Goal: Task Accomplishment & Management: Use online tool/utility

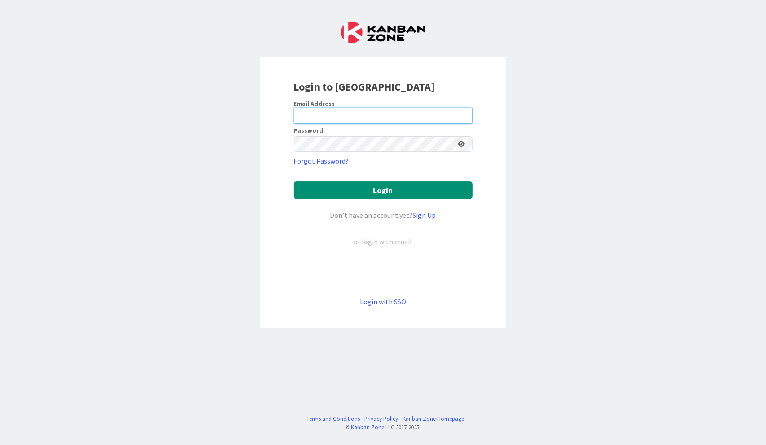
click at [401, 118] on input "email" at bounding box center [383, 116] width 179 height 16
type input "[PERSON_NAME][EMAIL_ADDRESS][DOMAIN_NAME]"
click at [294, 182] on button "Login" at bounding box center [383, 190] width 179 height 17
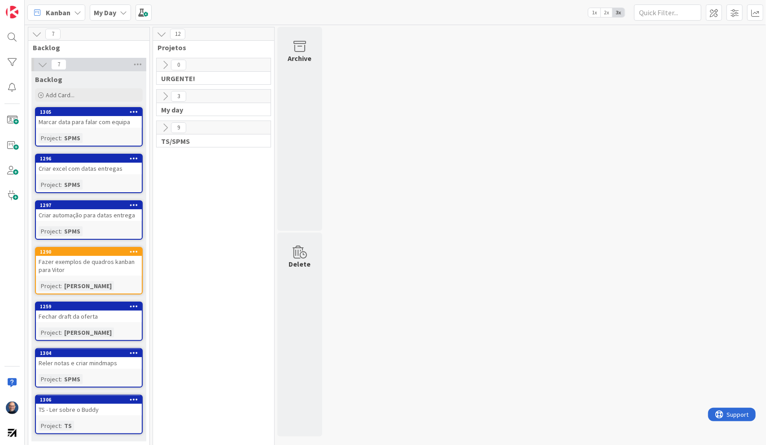
scroll to position [5, 0]
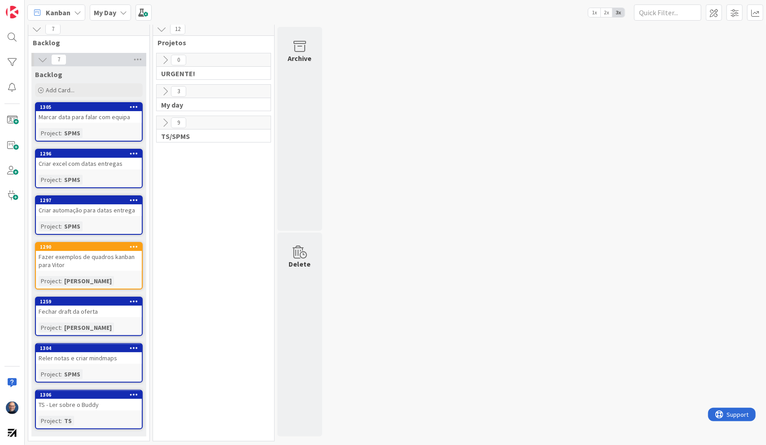
click at [168, 89] on icon at bounding box center [165, 92] width 10 height 10
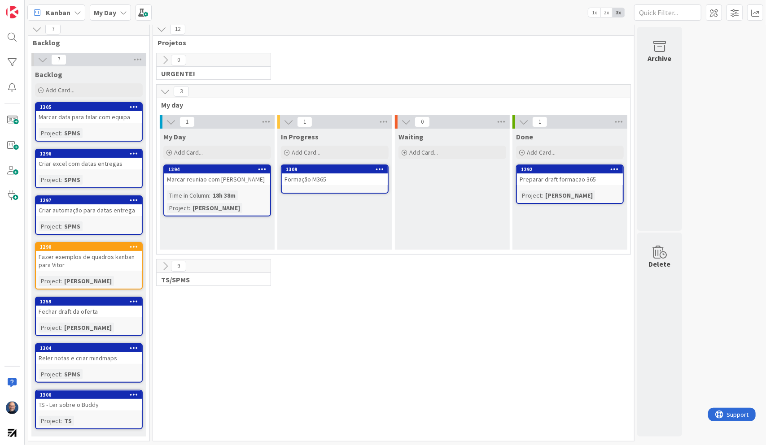
click at [165, 265] on icon at bounding box center [165, 267] width 10 height 10
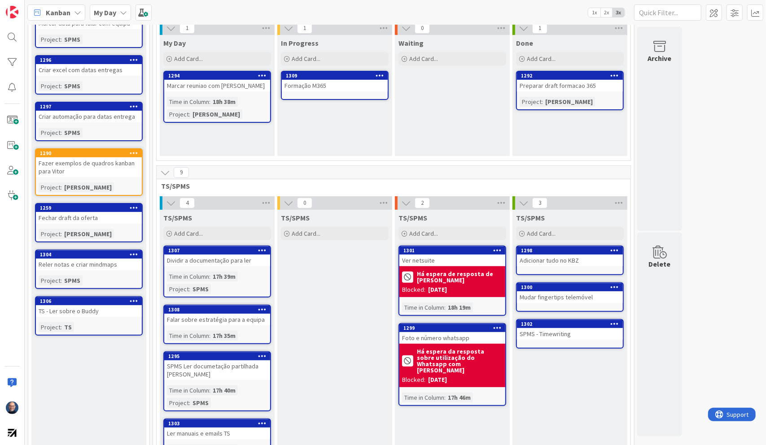
scroll to position [144, 0]
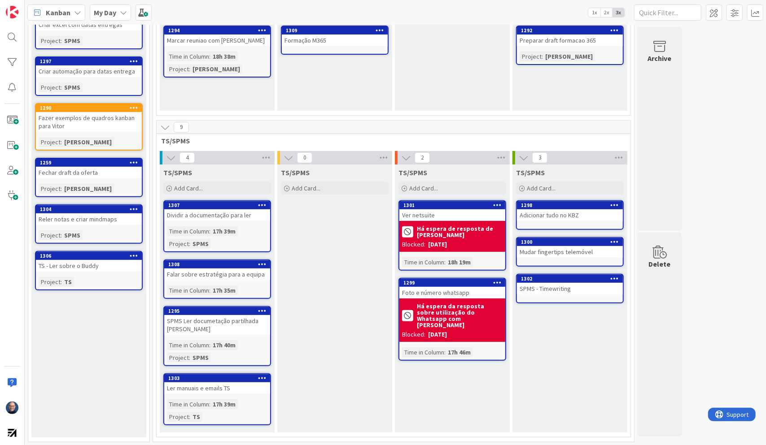
click at [174, 155] on icon at bounding box center [171, 158] width 10 height 10
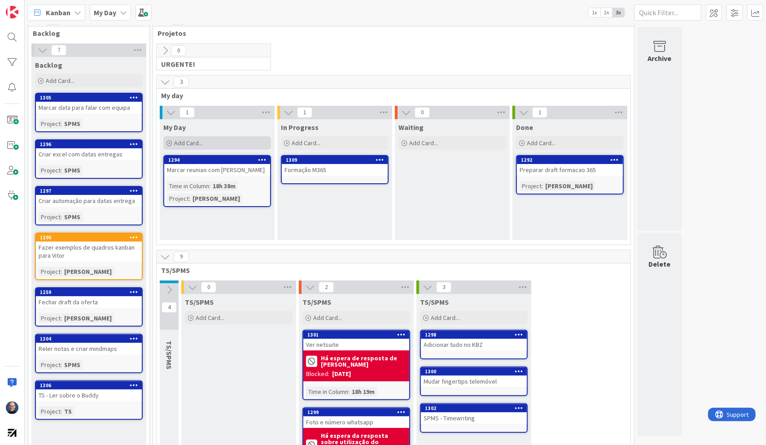
scroll to position [0, 0]
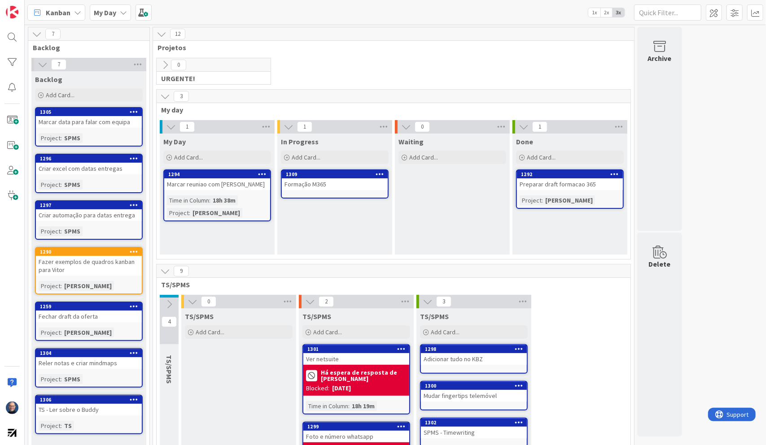
click at [170, 127] on icon at bounding box center [171, 127] width 10 height 10
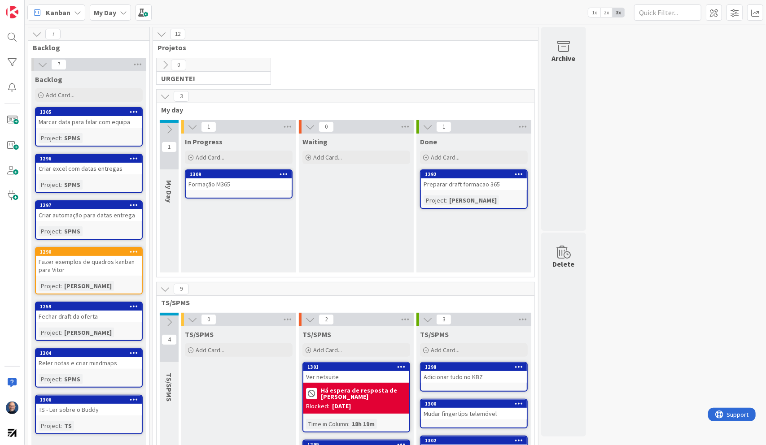
click at [163, 96] on icon at bounding box center [165, 97] width 10 height 10
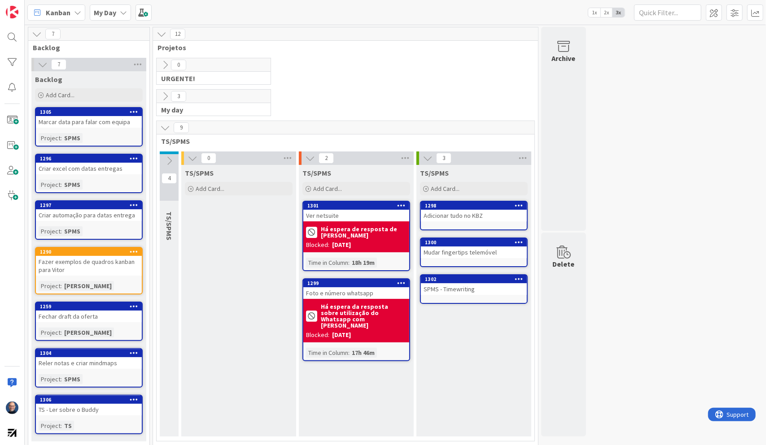
click at [163, 65] on icon at bounding box center [165, 65] width 10 height 10
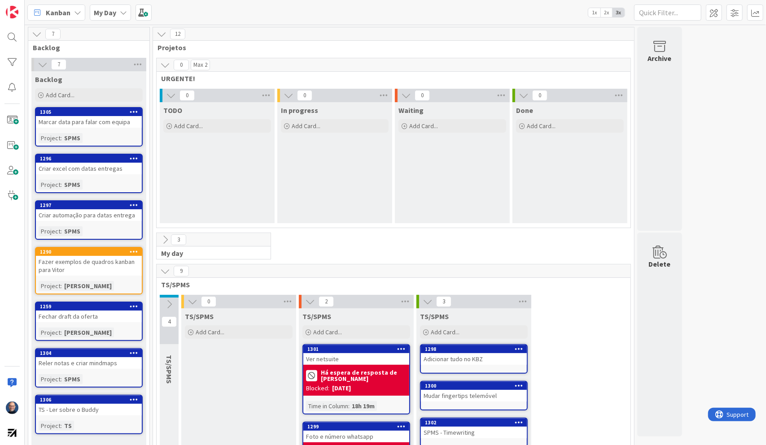
click at [167, 303] on icon at bounding box center [169, 305] width 10 height 10
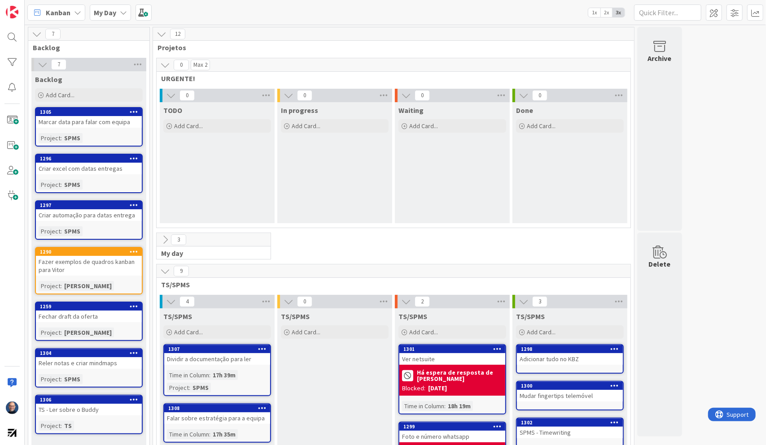
click at [167, 271] on icon at bounding box center [165, 271] width 10 height 10
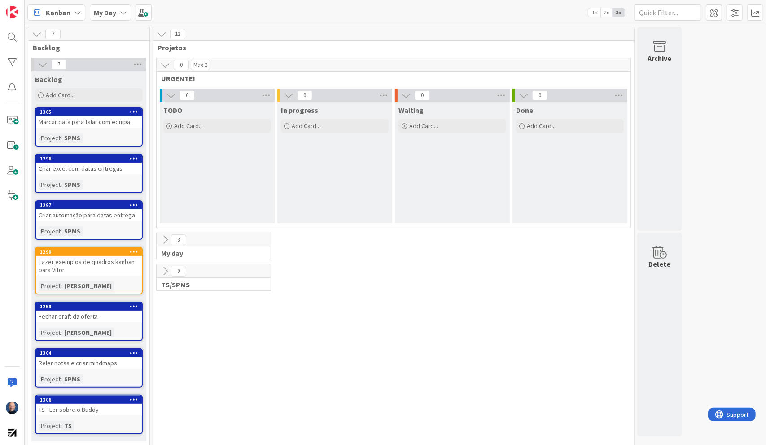
click at [167, 239] on icon at bounding box center [165, 240] width 10 height 10
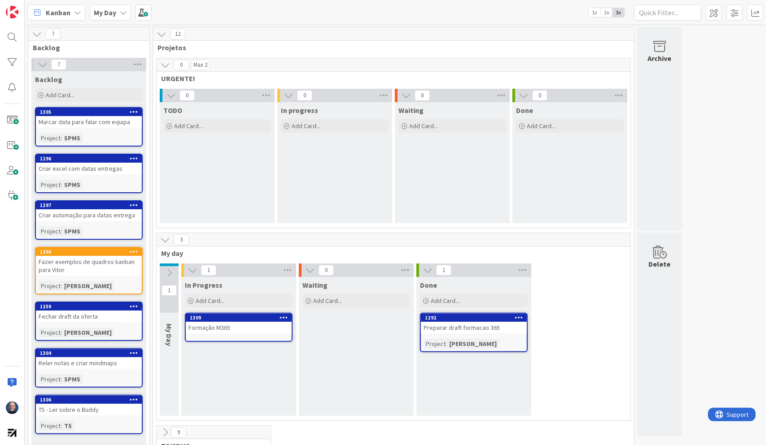
click at [169, 270] on icon at bounding box center [169, 273] width 10 height 10
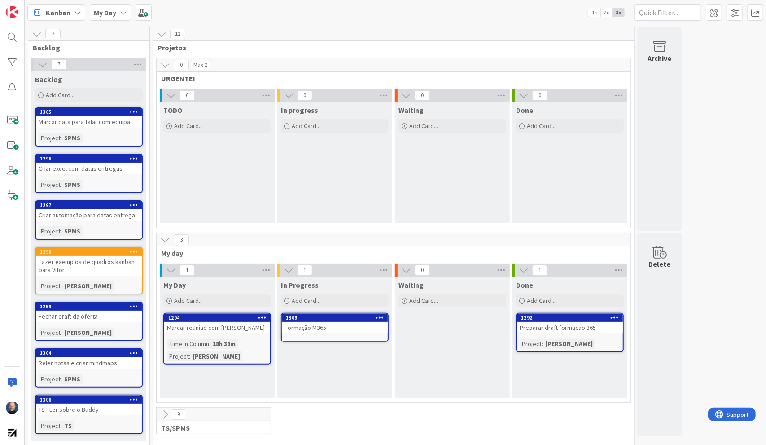
scroll to position [5, 0]
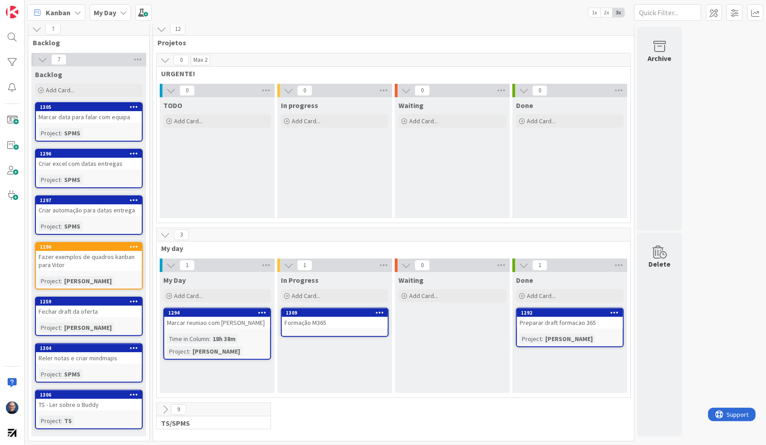
click at [167, 410] on icon at bounding box center [165, 410] width 10 height 10
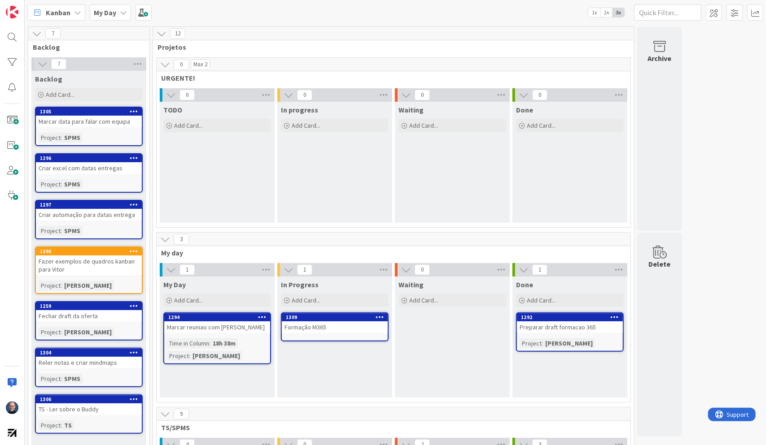
scroll to position [0, 0]
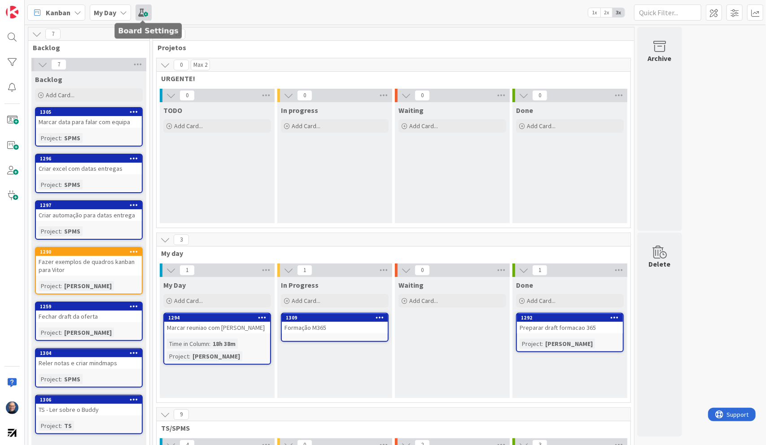
click at [144, 13] on span at bounding box center [143, 12] width 16 height 16
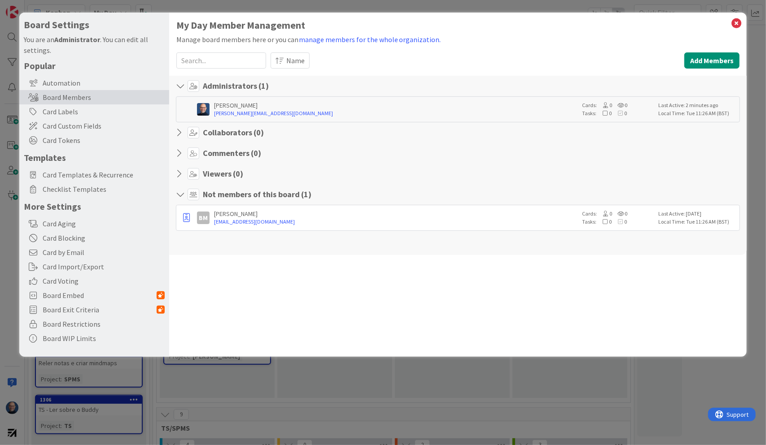
click at [221, 171] on h4 "Viewers ( 0 )" at bounding box center [223, 174] width 40 height 10
click at [180, 151] on icon at bounding box center [182, 153] width 12 height 9
click at [180, 133] on icon at bounding box center [182, 132] width 12 height 9
click at [737, 23] on icon at bounding box center [736, 23] width 12 height 13
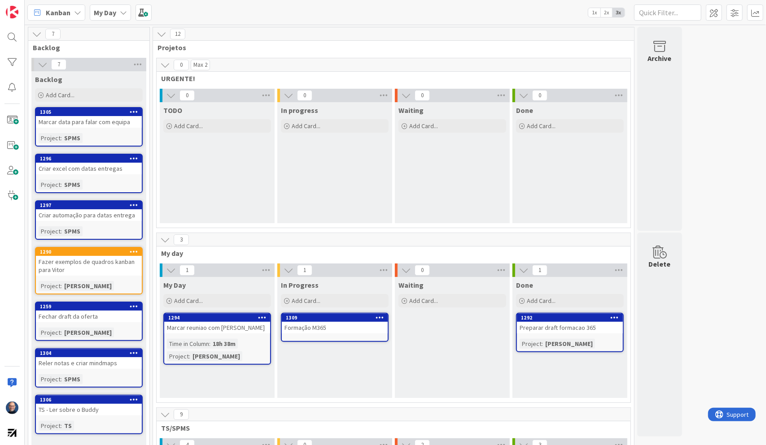
click at [162, 244] on button at bounding box center [165, 240] width 12 height 12
